Goal: Task Accomplishment & Management: Manage account settings

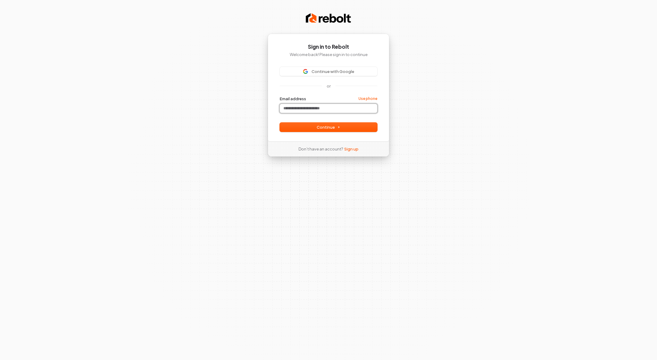
click at [325, 109] on input "Email address" at bounding box center [328, 108] width 97 height 9
click at [334, 127] on span "Continue" at bounding box center [329, 126] width 24 height 5
type input "**********"
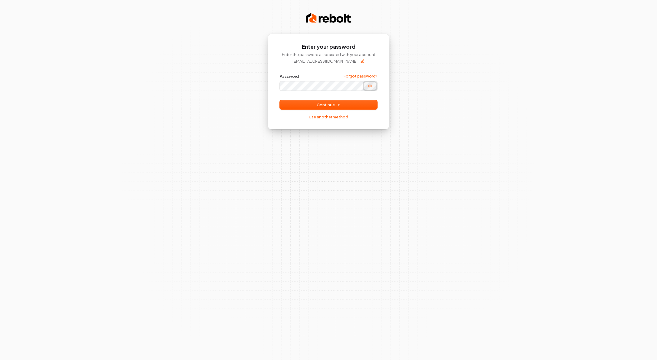
click at [370, 85] on icon "Show password" at bounding box center [369, 86] width 5 height 5
click at [351, 106] on button "Continue" at bounding box center [328, 104] width 97 height 9
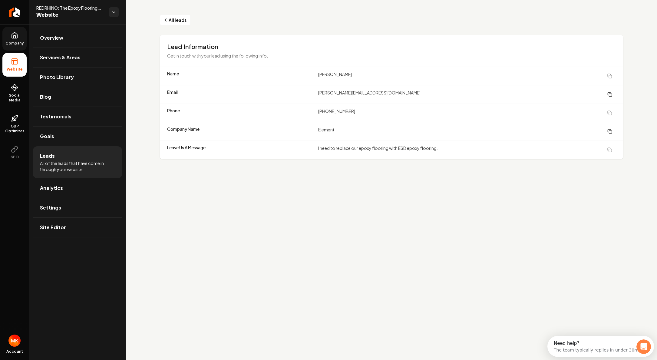
click at [17, 36] on icon at bounding box center [14, 35] width 5 height 6
